Goal: Navigation & Orientation: Find specific page/section

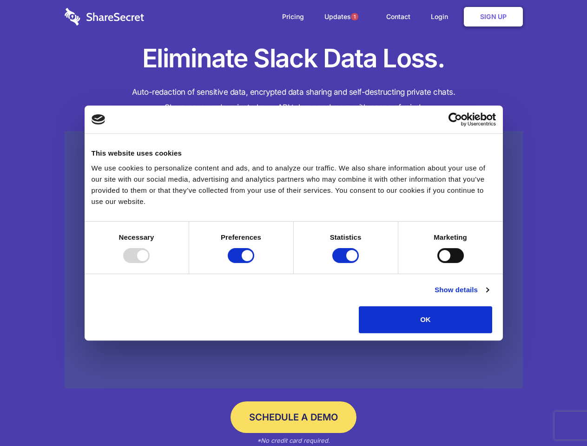
click at [150, 263] on div at bounding box center [136, 255] width 26 height 15
click at [254, 263] on input "Preferences" at bounding box center [241, 255] width 26 height 15
checkbox input "false"
click at [347, 263] on input "Statistics" at bounding box center [345, 255] width 26 height 15
checkbox input "false"
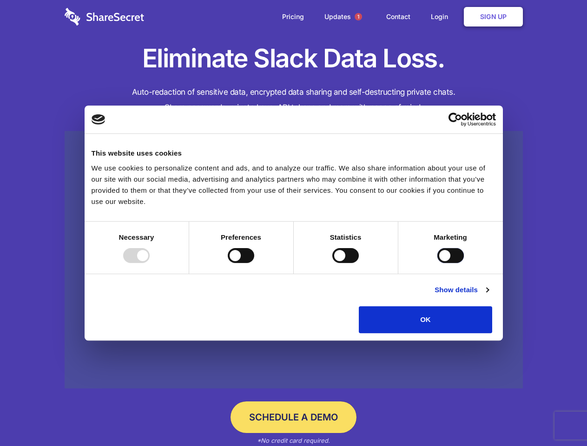
click at [437, 263] on input "Marketing" at bounding box center [450, 255] width 26 height 15
checkbox input "true"
click at [488, 296] on link "Show details" at bounding box center [461, 289] width 54 height 11
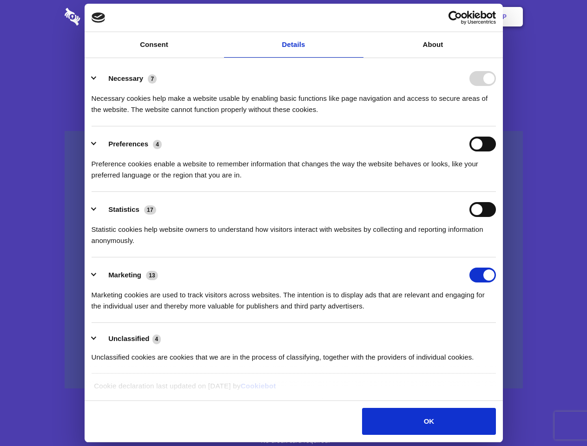
click at [496, 126] on li "Necessary 7 Necessary cookies help make a website usable by enabling basic func…" at bounding box center [294, 94] width 404 height 66
click at [358, 17] on span "1" at bounding box center [358, 16] width 7 height 7
